Goal: Task Accomplishment & Management: Manage account settings

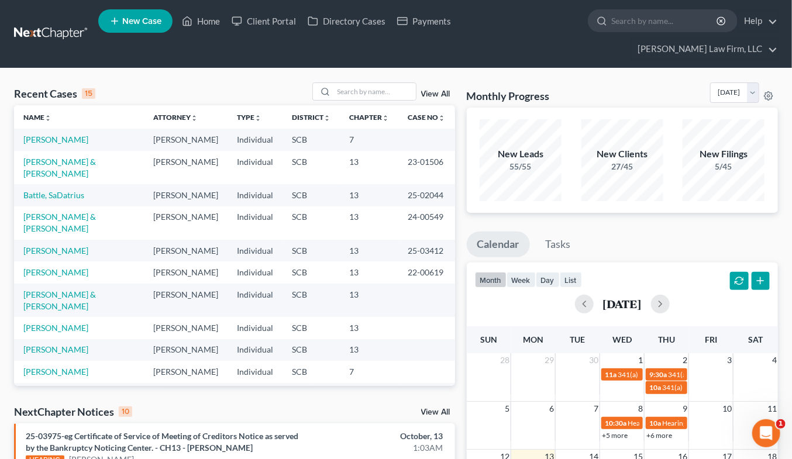
click at [368, 83] on input "search" at bounding box center [375, 91] width 82 height 17
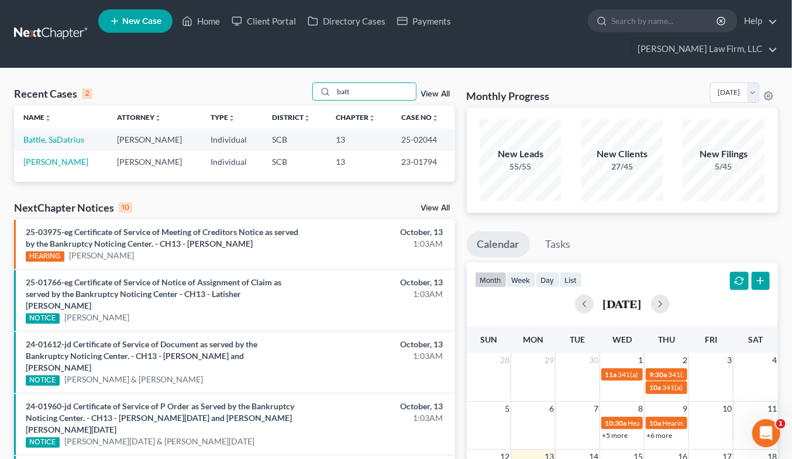
type input "batt"
click at [56, 135] on link "Battle, SaDatrius" at bounding box center [53, 140] width 61 height 10
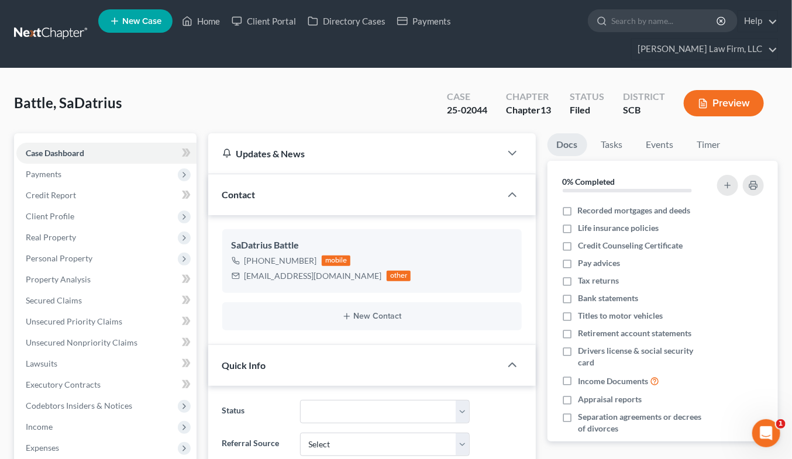
select select "0"
click at [33, 23] on link at bounding box center [51, 33] width 75 height 21
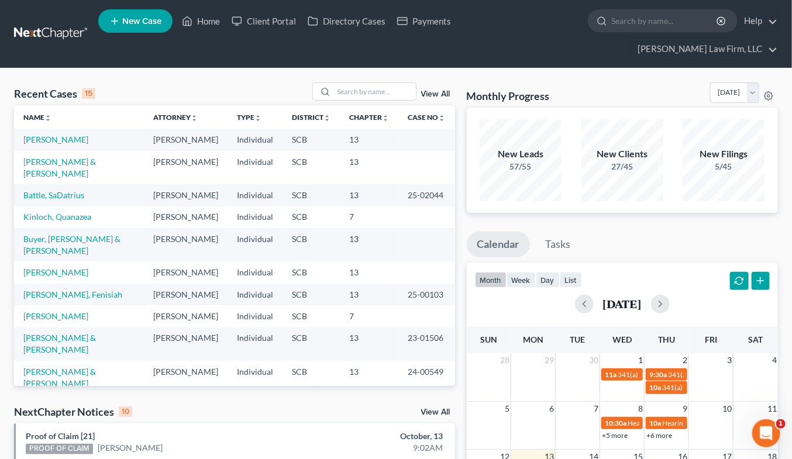
click at [70, 190] on link "Battle, SaDatrius" at bounding box center [53, 195] width 61 height 10
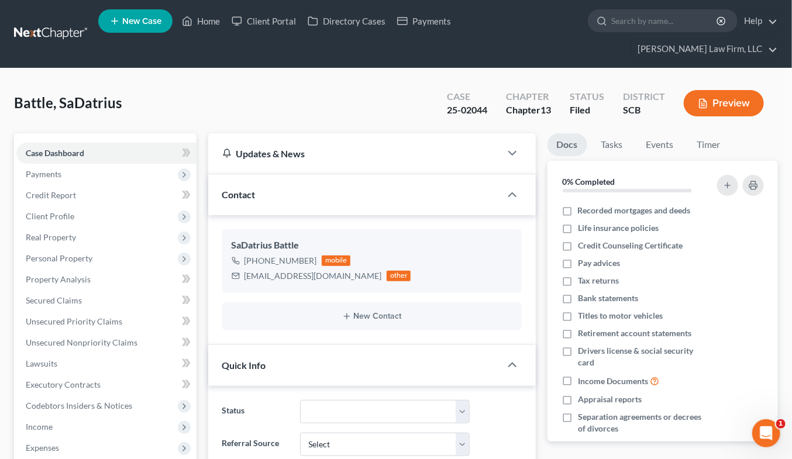
select select "0"
click at [45, 23] on link at bounding box center [51, 33] width 75 height 21
